Goal: Information Seeking & Learning: Learn about a topic

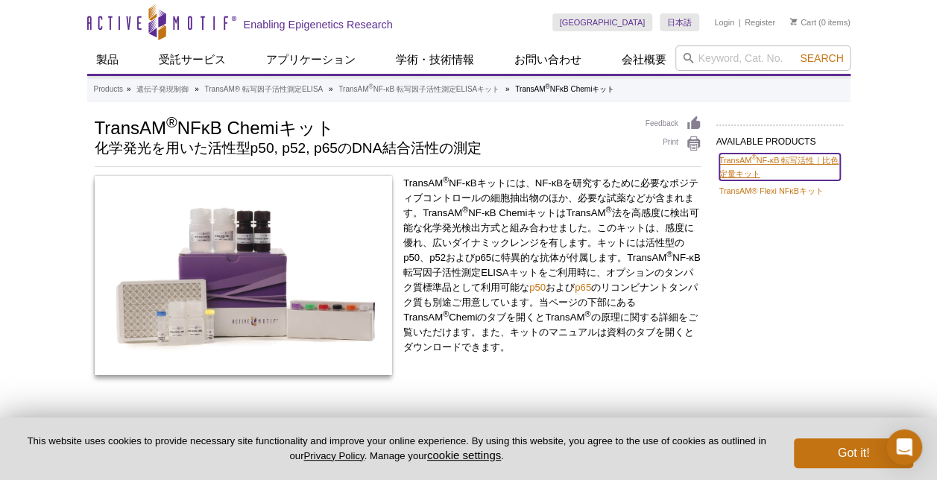
click at [747, 169] on link "TransAM ® NF-κB 転写活性｜比色定量キット" at bounding box center [780, 167] width 121 height 27
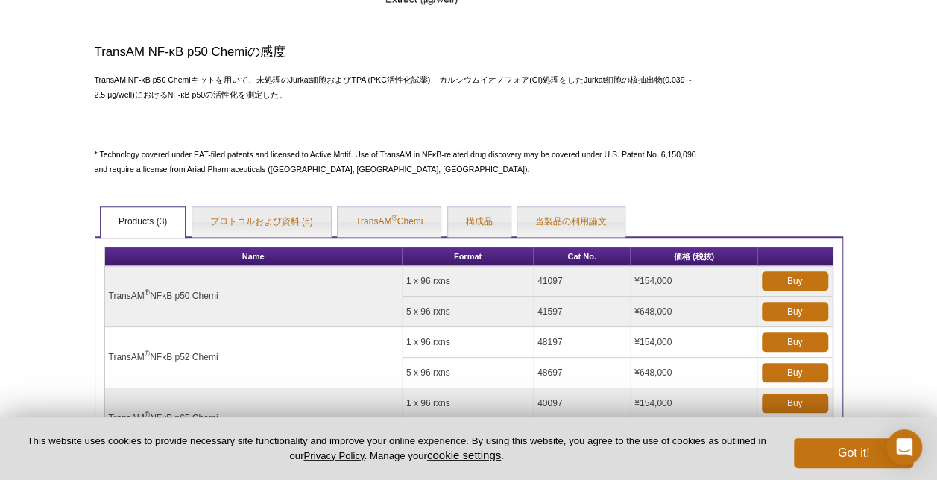
scroll to position [671, 0]
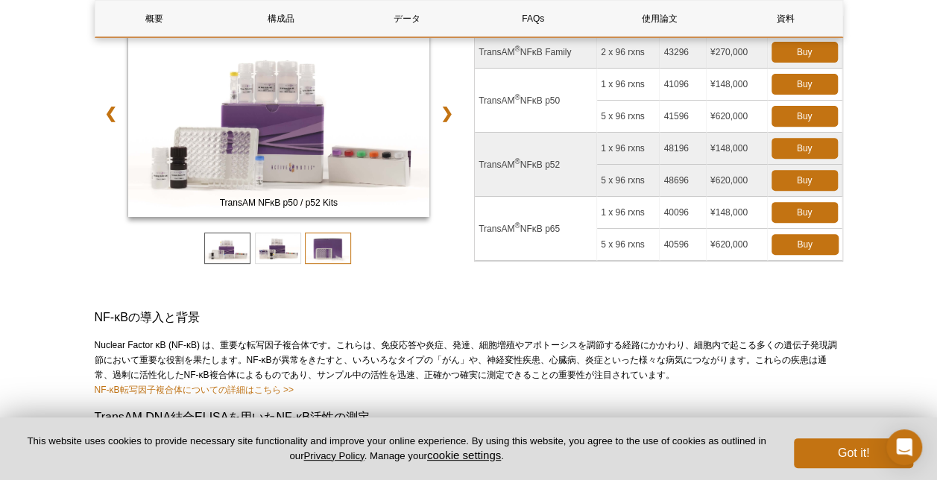
scroll to position [373, 0]
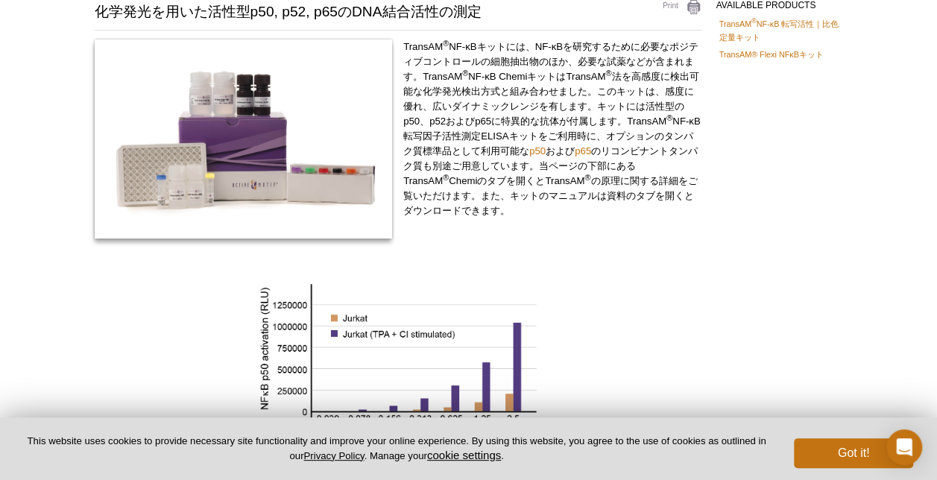
scroll to position [136, 0]
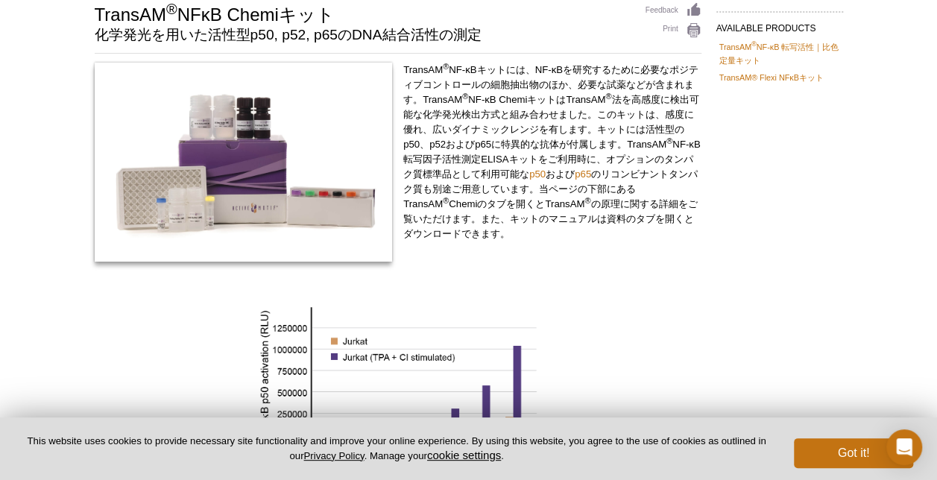
click at [519, 204] on p "TransAM ® NF-κBキットには、NF-κBを研究するために必要なポジティブコントロールの細胞抽出物のほか、必要な試薬などが含まれます。TransAM…" at bounding box center [552, 152] width 298 height 179
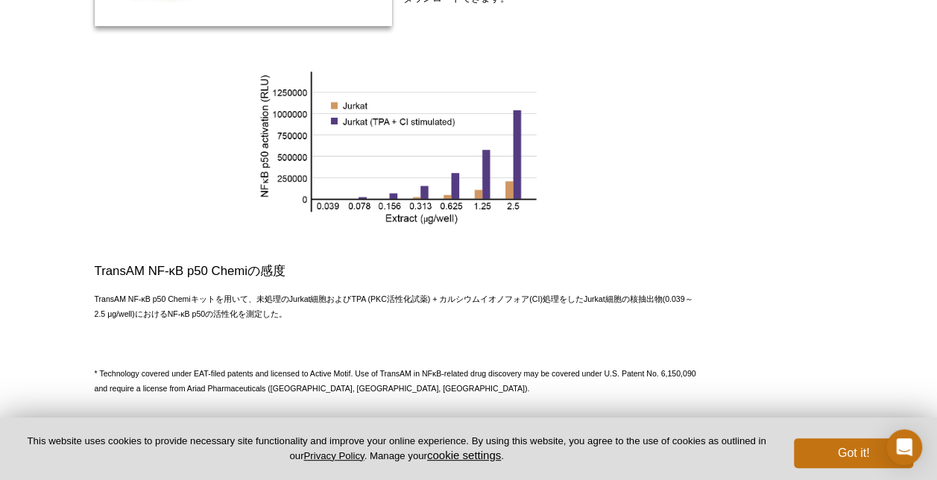
scroll to position [128, 0]
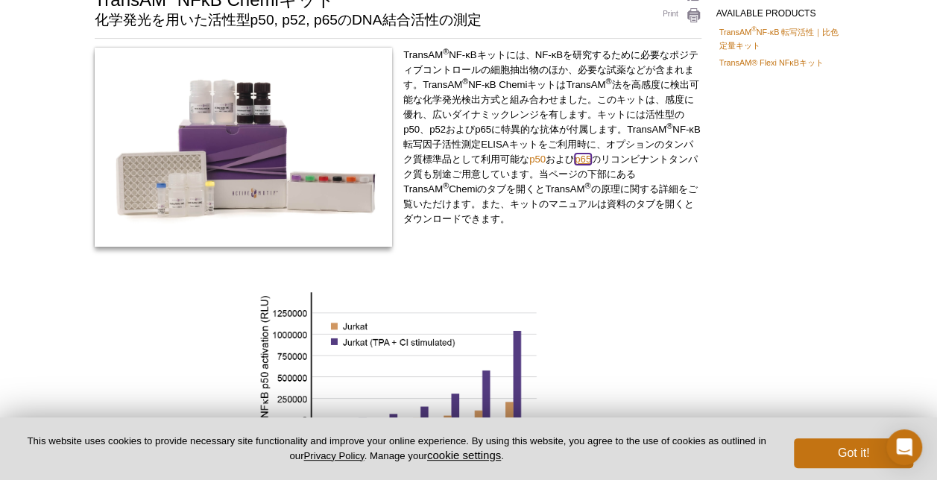
click at [591, 158] on link "p65" at bounding box center [583, 159] width 16 height 11
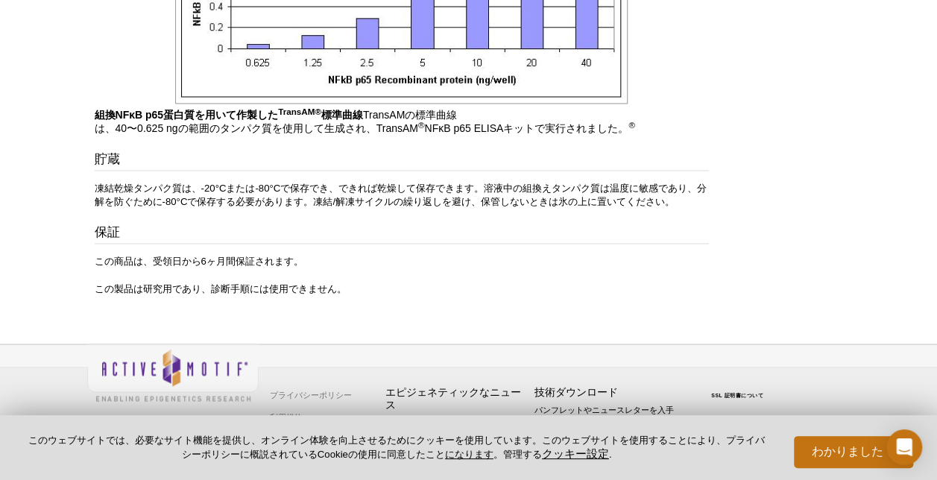
scroll to position [1131, 0]
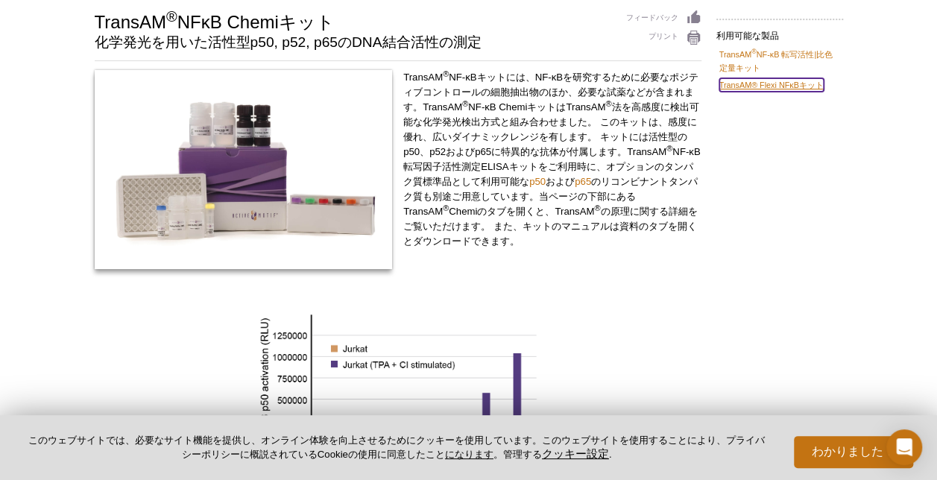
click at [749, 85] on link "TransAM® Flexi NFκBキット" at bounding box center [772, 84] width 104 height 13
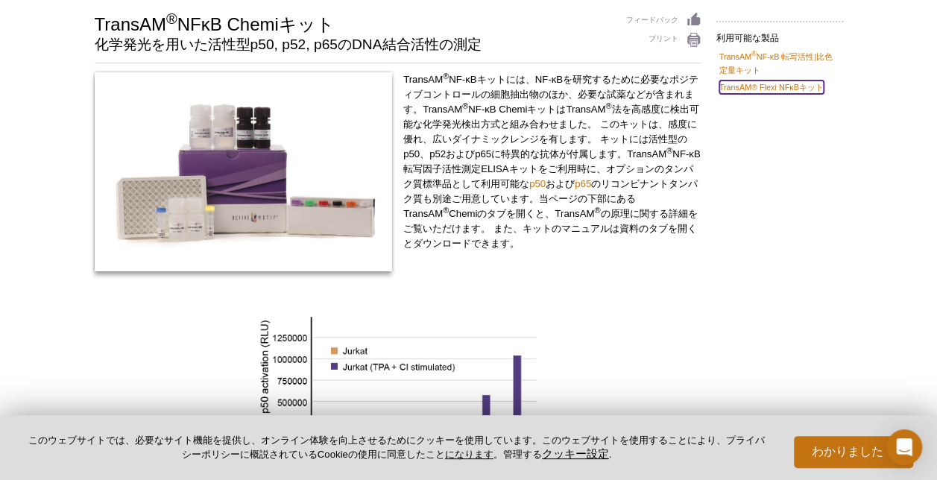
scroll to position [106, 0]
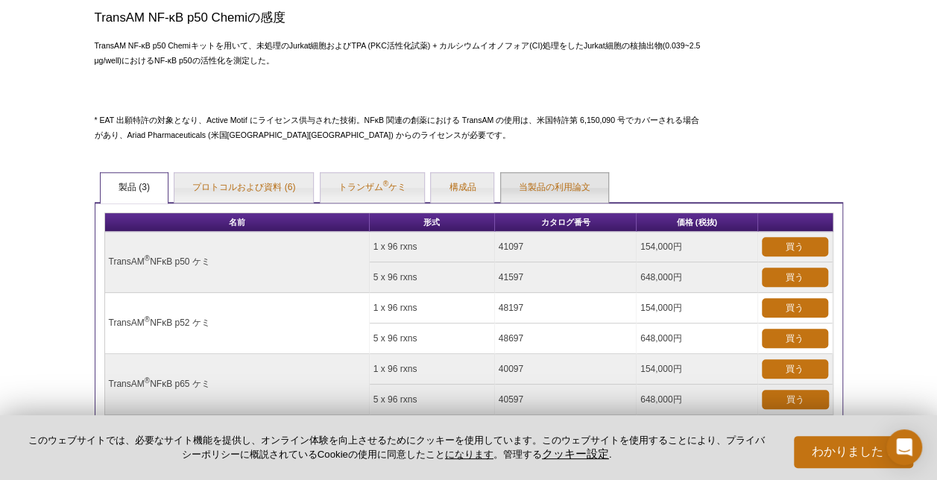
scroll to position [606, 0]
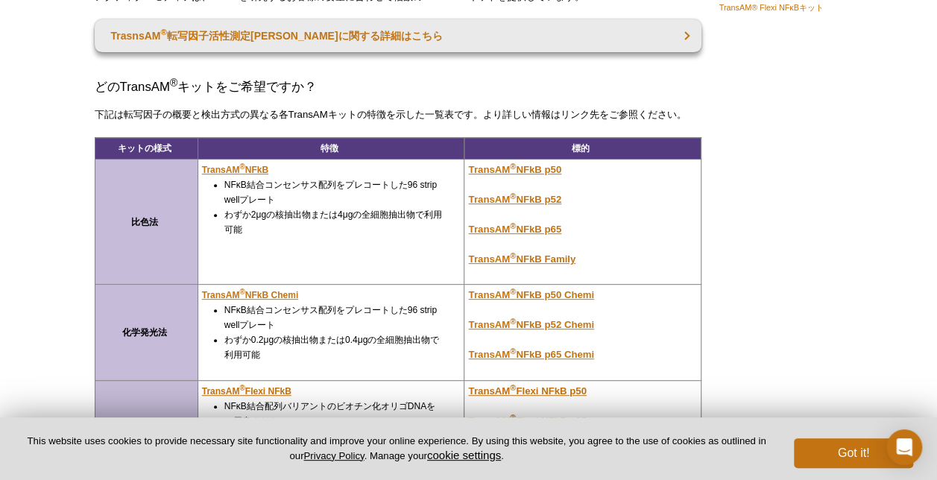
scroll to position [224, 0]
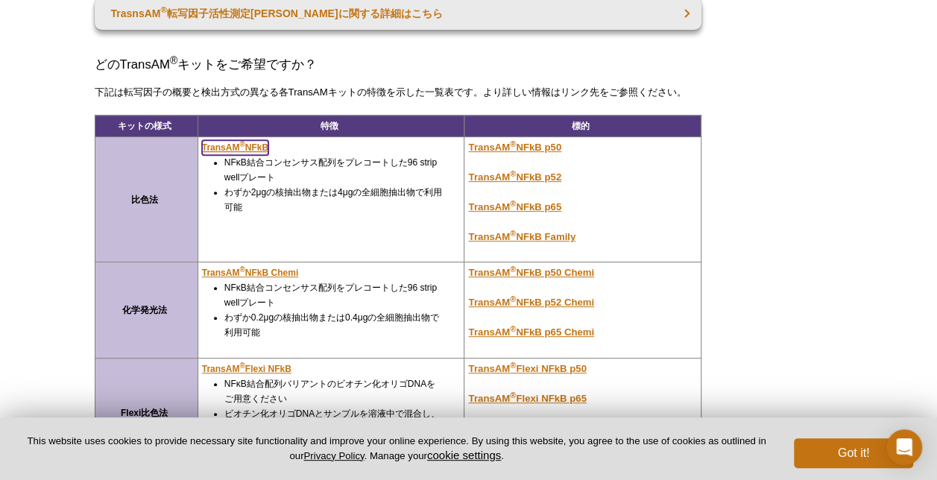
click at [242, 143] on sup "®" at bounding box center [241, 144] width 5 height 8
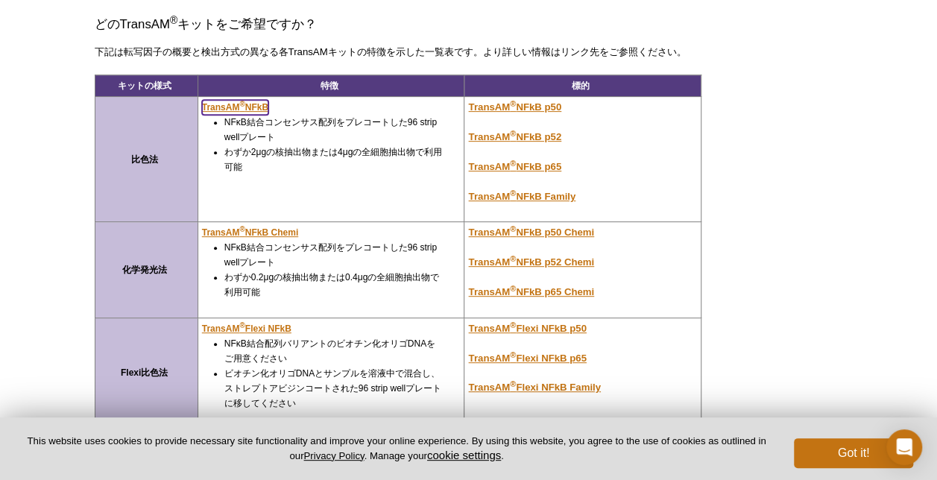
scroll to position [298, 0]
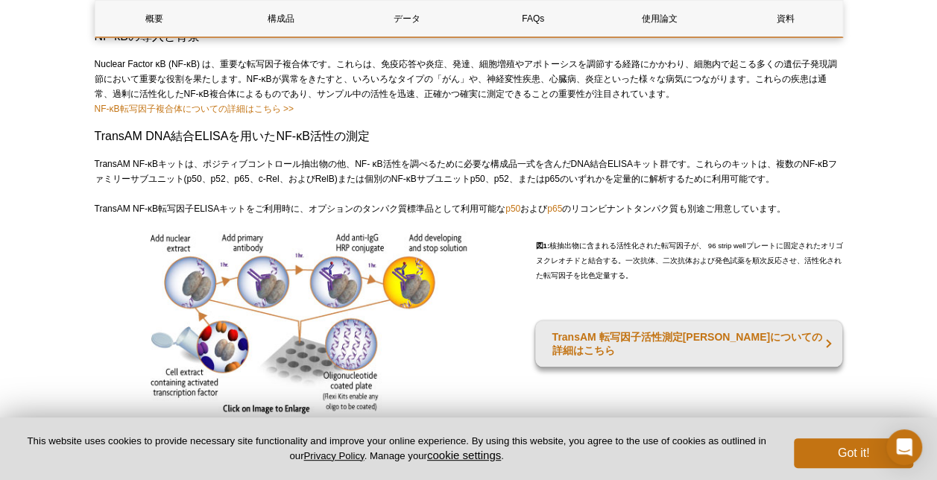
scroll to position [597, 0]
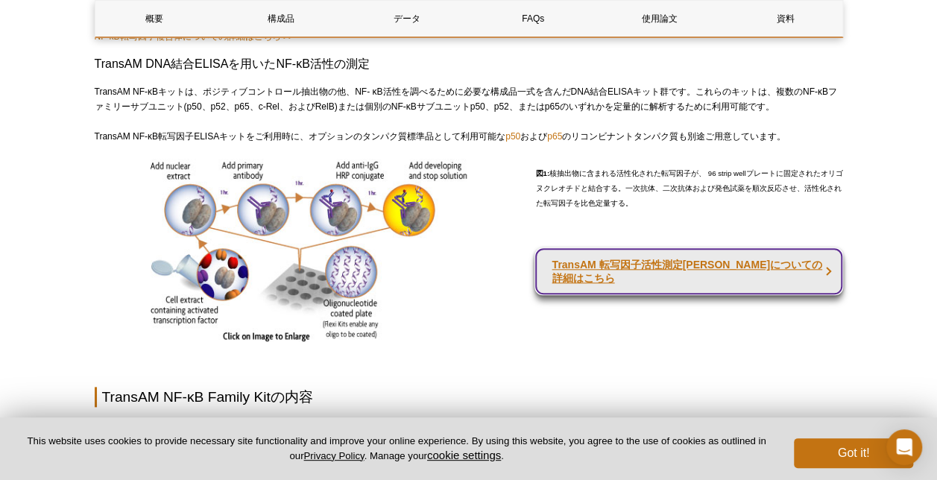
click at [682, 267] on strong "TransAM 転写因子活性測定ELISAについての詳細はこちら" at bounding box center [687, 271] width 270 height 25
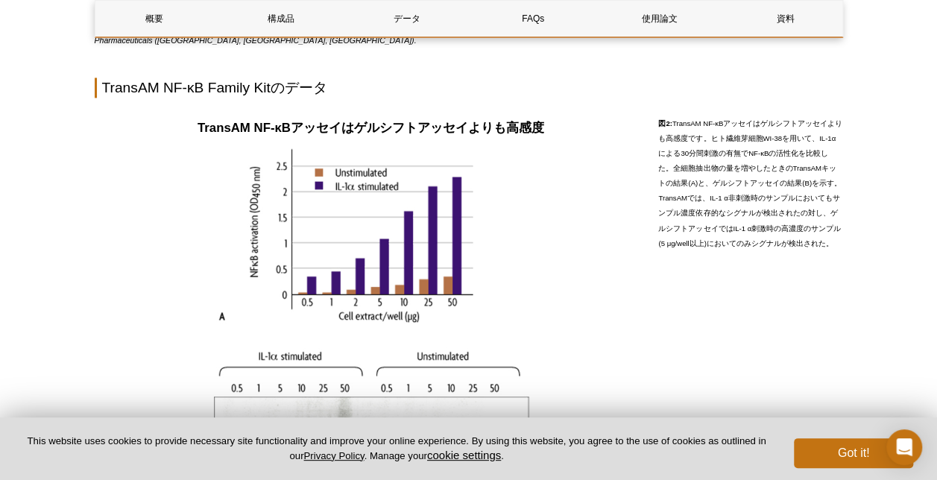
scroll to position [1342, 0]
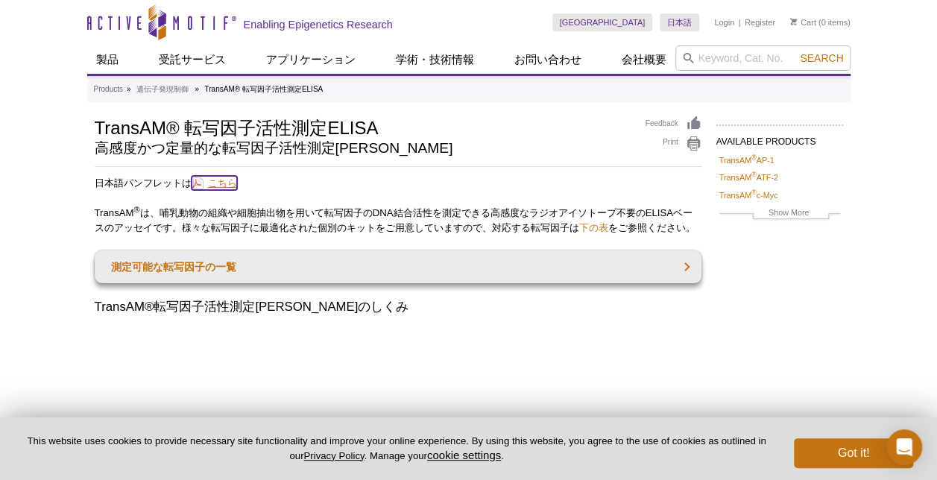
click at [230, 182] on link "こちら" at bounding box center [214, 183] width 45 height 14
